Goal: Find specific page/section: Find specific page/section

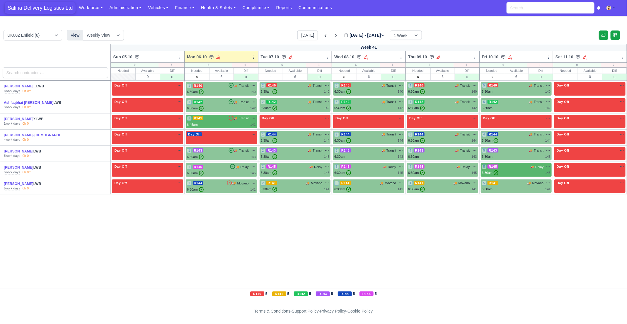
click at [54, 12] on span "Saliha Delivery Logistics Ltd" at bounding box center [40, 8] width 71 height 12
